Goal: Check status: Check status

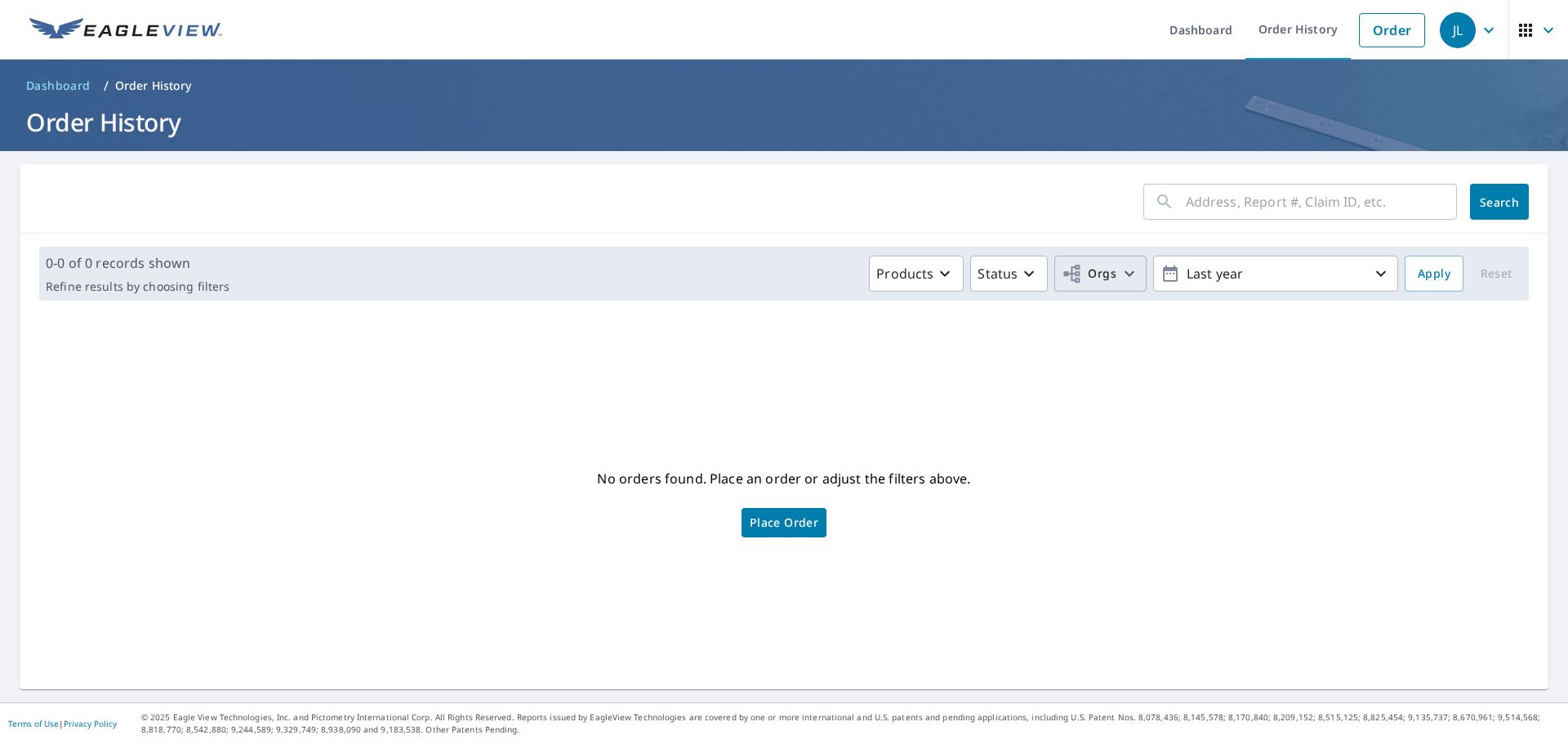
click at [1100, 273] on span "Orgs" at bounding box center [1089, 274] width 55 height 21
click at [859, 362] on label "Standard Energy Solutions" at bounding box center [870, 368] width 168 height 20
click at [780, 362] on input "Standard Energy Solutions" at bounding box center [770, 368] width 20 height 20
checkbox input "true"
click at [1420, 267] on span "Apply" at bounding box center [1434, 274] width 33 height 21
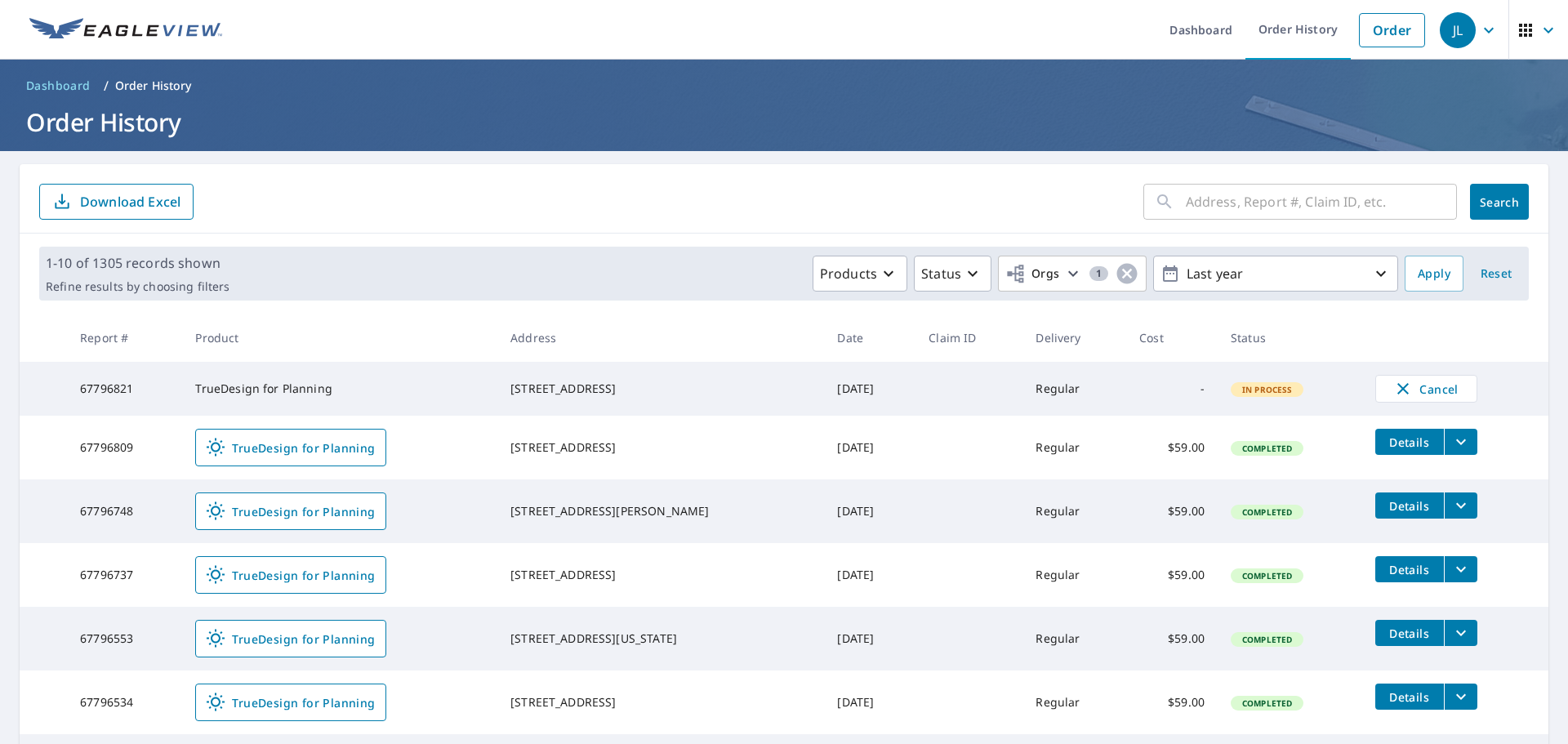
click at [1269, 206] on input "text" at bounding box center [1320, 201] width 271 height 46
paste input "#67575551"
click at [1185, 197] on input "#67575551" at bounding box center [1305, 201] width 240 height 46
type input "67575551"
click at [1483, 207] on span "Search" at bounding box center [1499, 201] width 33 height 15
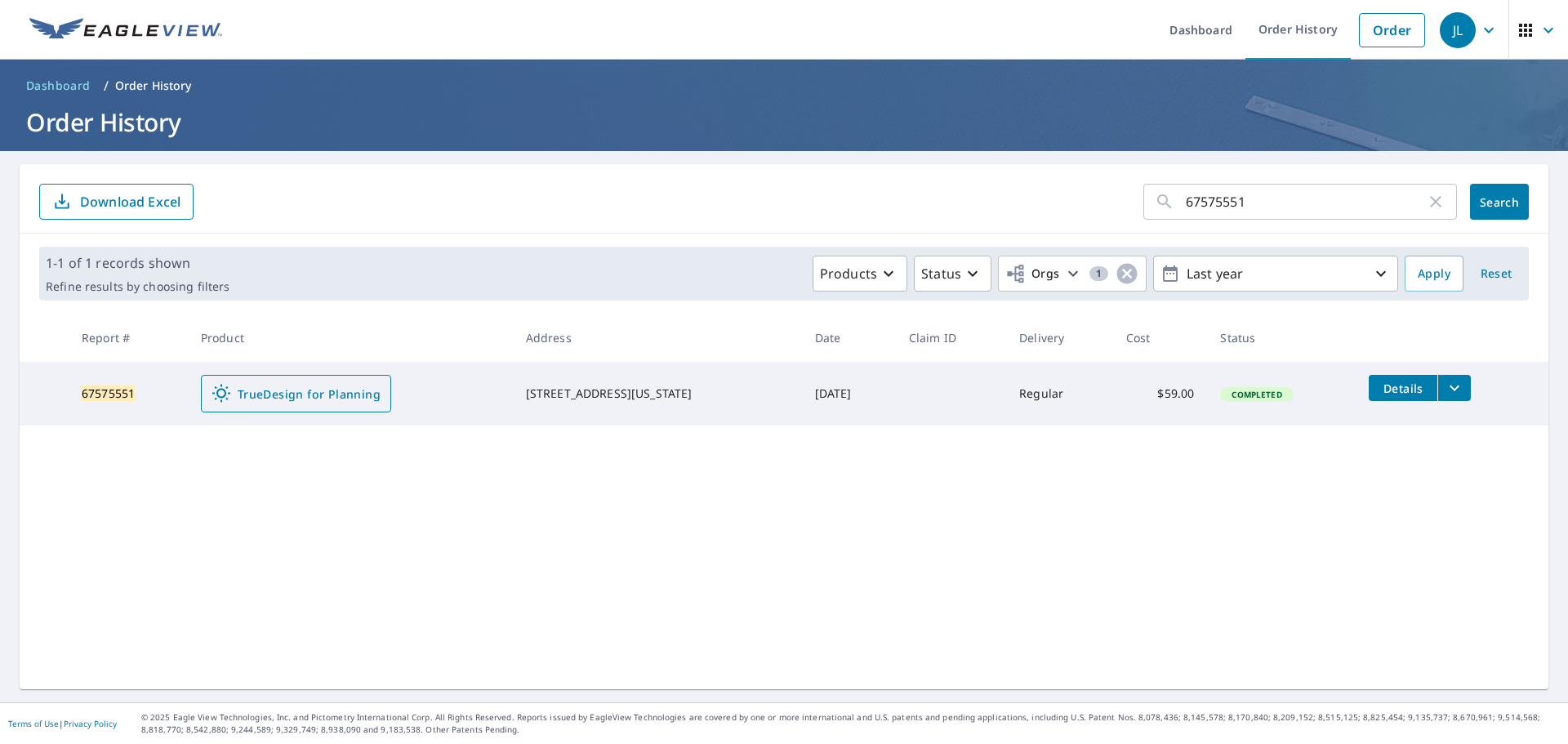
click at [334, 383] on link "TrueDesign for Planning" at bounding box center [296, 393] width 191 height 38
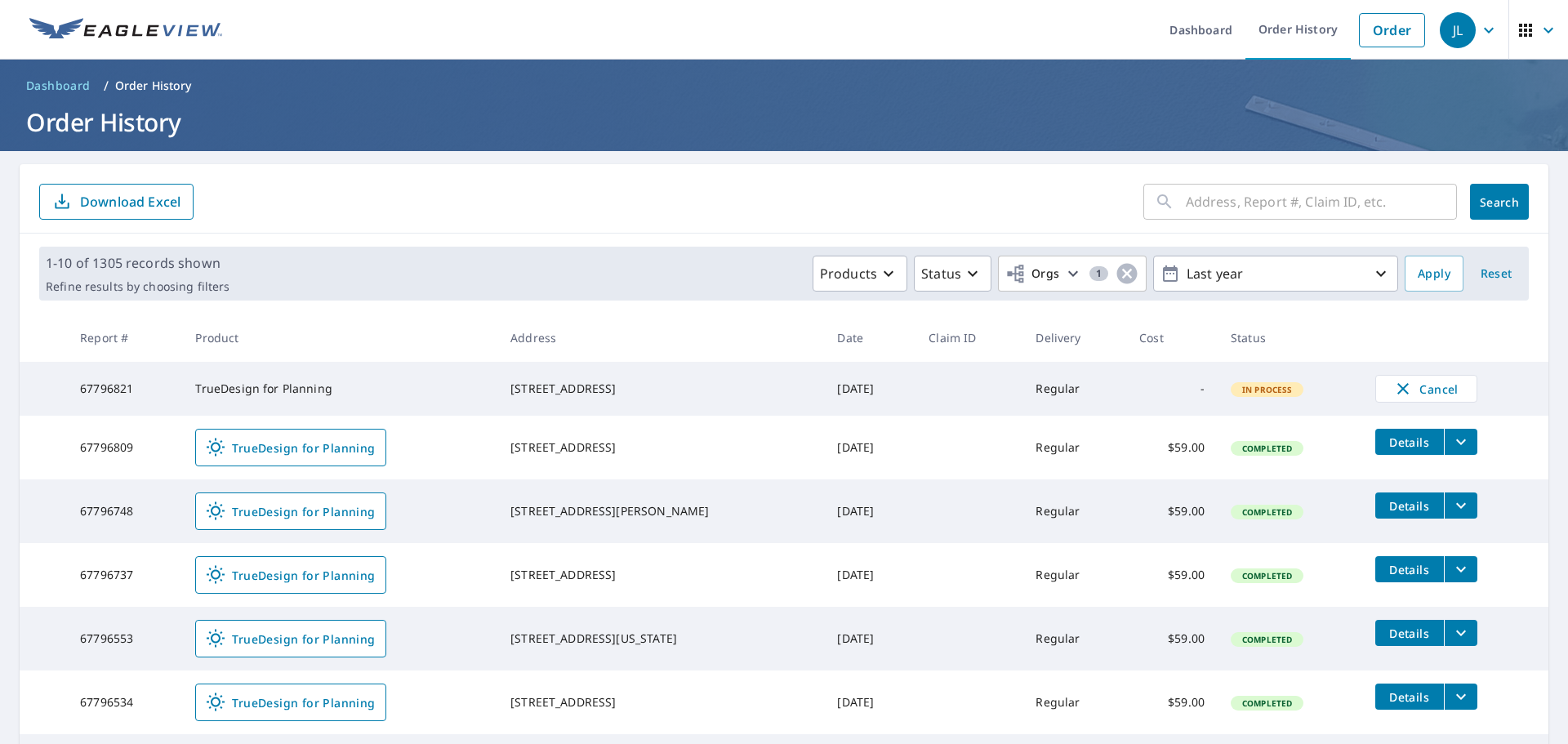
click at [1225, 196] on input "text" at bounding box center [1320, 201] width 271 height 46
paste input "#67759768"
click at [1185, 198] on input "#67759768" at bounding box center [1305, 201] width 240 height 46
type input "67759768"
click at [1483, 195] on span "Search" at bounding box center [1499, 201] width 33 height 15
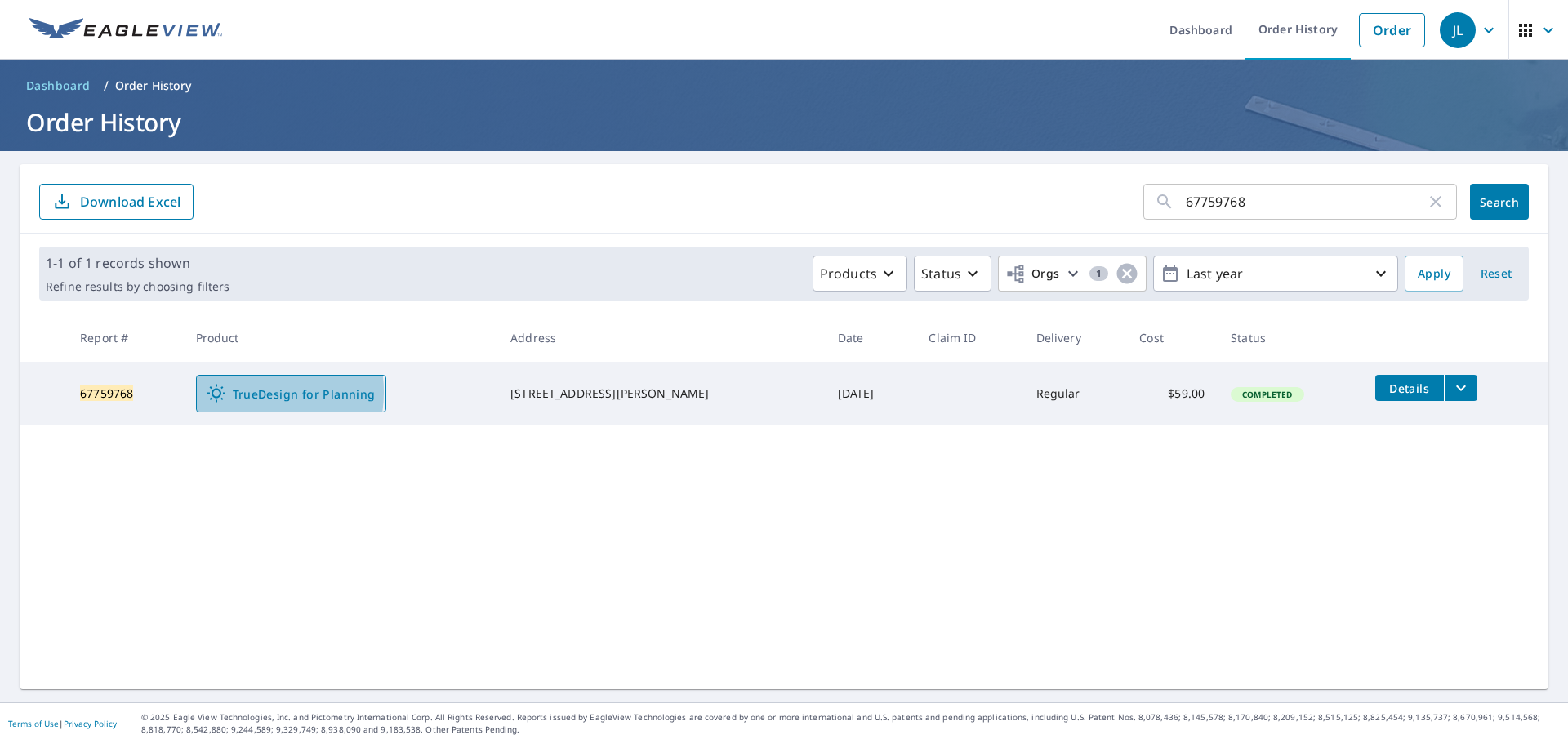
click at [257, 391] on span "TrueDesign for Planning" at bounding box center [291, 393] width 169 height 20
